Goal: Navigation & Orientation: Find specific page/section

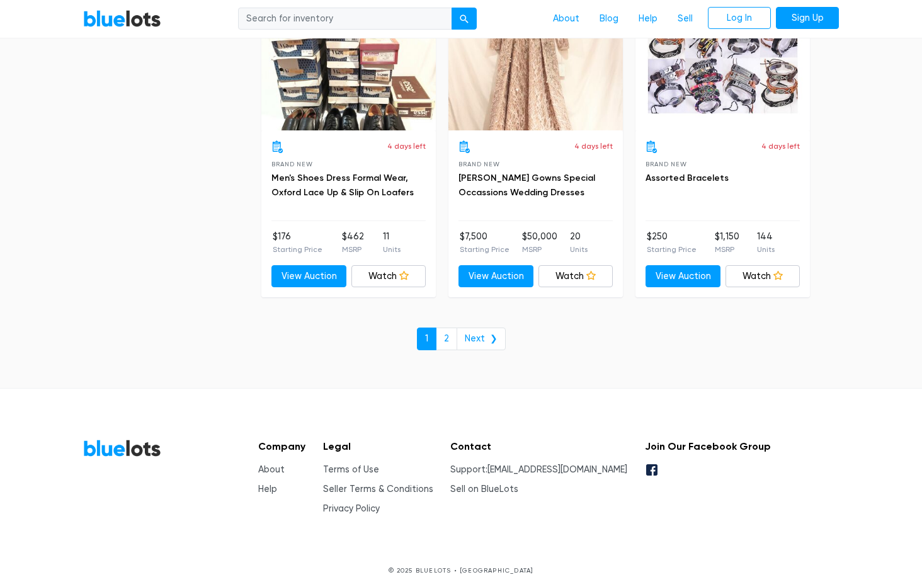
scroll to position [5444, 0]
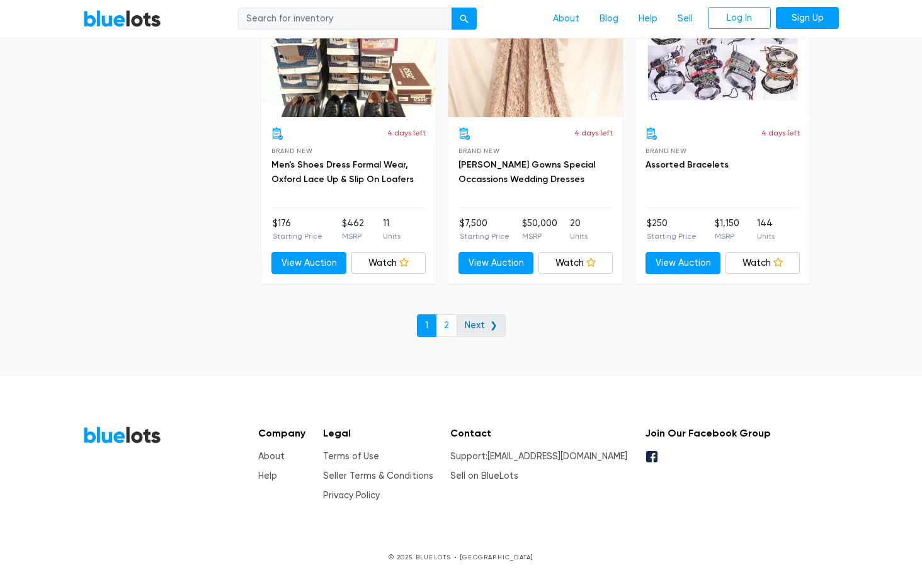
click at [492, 323] on link "Next ❯" at bounding box center [481, 325] width 49 height 23
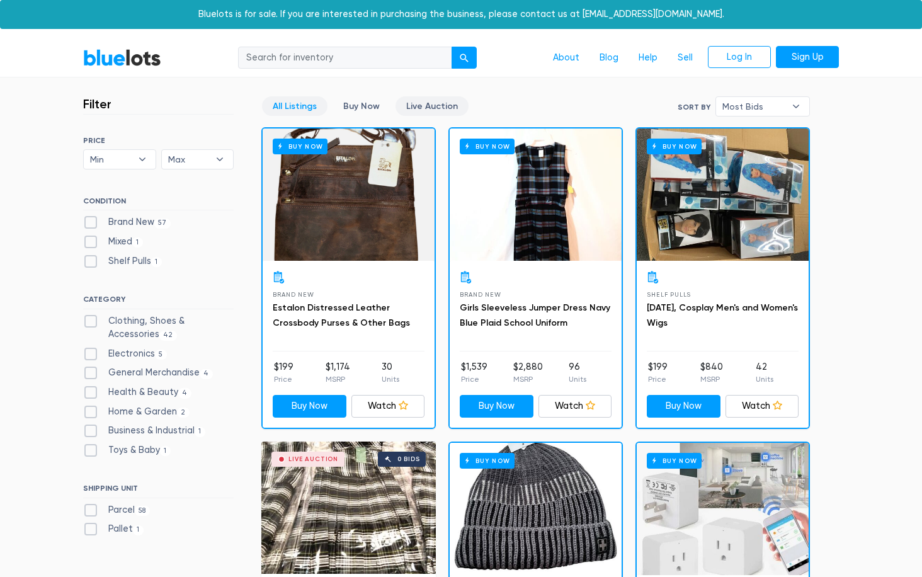
click at [434, 106] on link "Live Auction" at bounding box center [432, 106] width 73 height 20
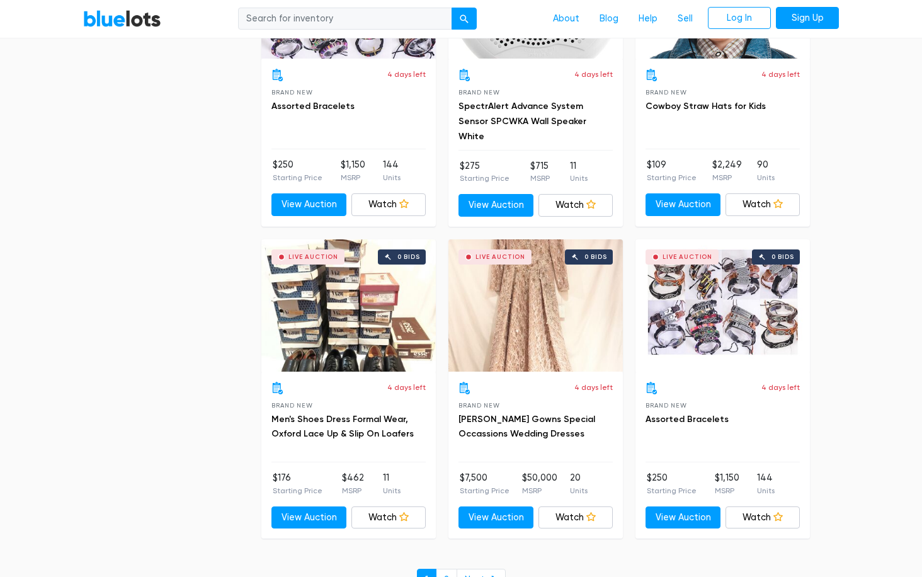
scroll to position [4308, 0]
